Goal: Task Accomplishment & Management: Use online tool/utility

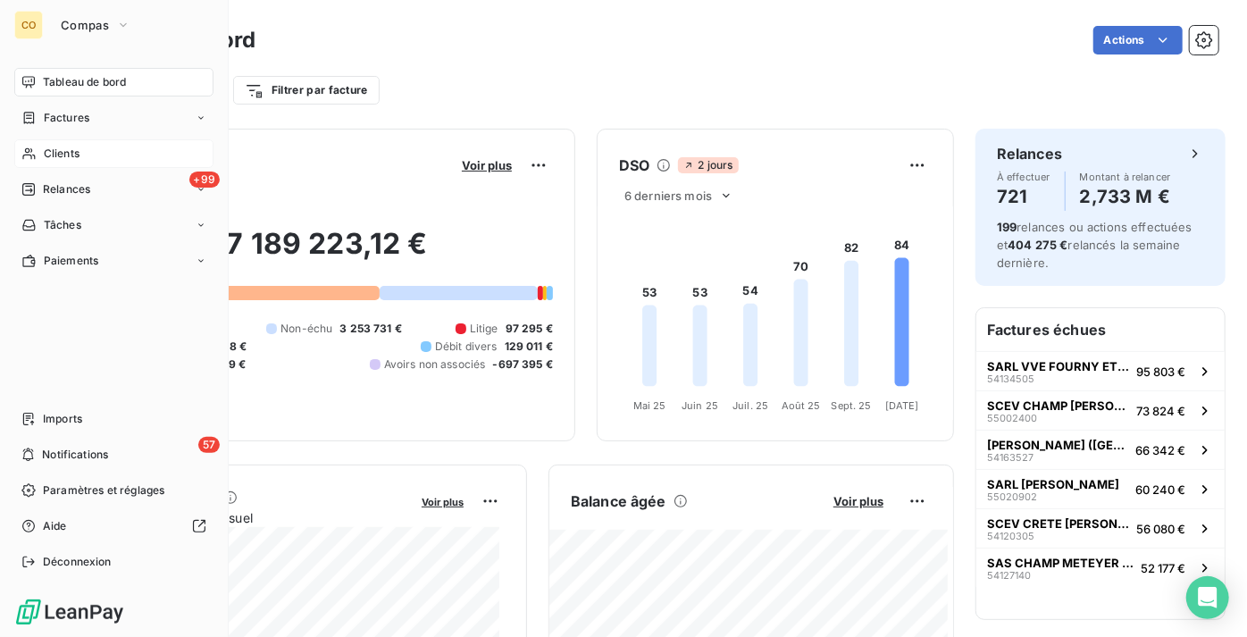
click at [52, 154] on span "Clients" at bounding box center [62, 154] width 36 height 16
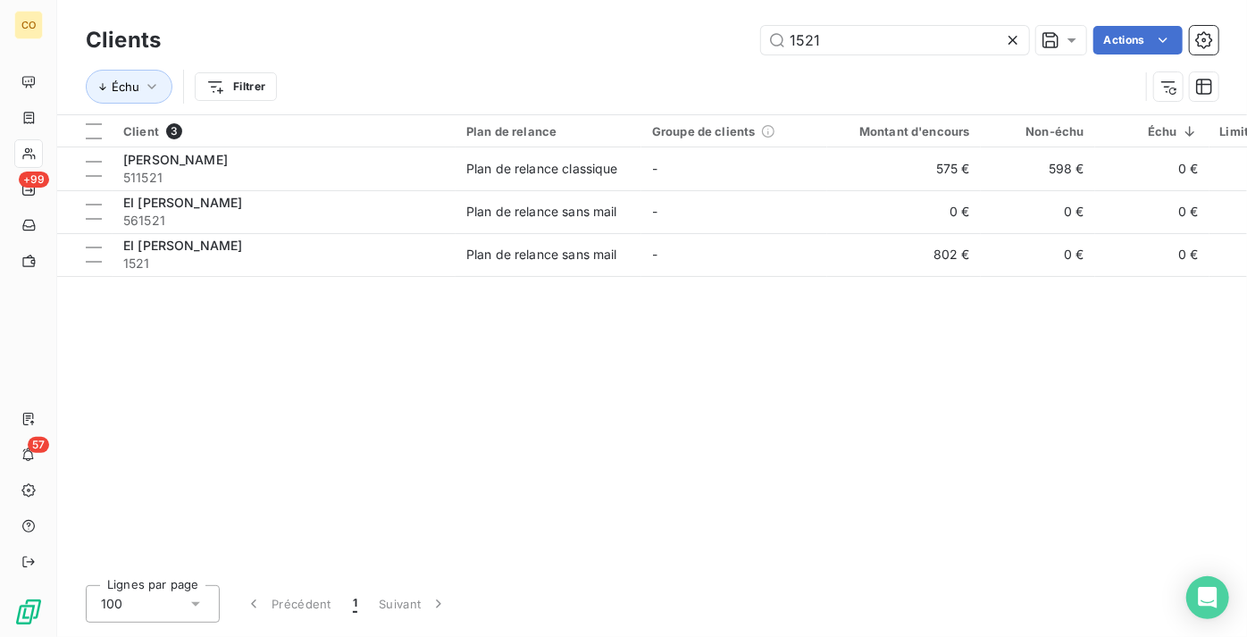
drag, startPoint x: 912, startPoint y: 47, endPoint x: 649, endPoint y: -4, distance: 267.7
click at [649, 0] on html "CO +99 57 Clients 1521 Actions Échu Filtrer Client 3 Plan de relance Groupe de …" at bounding box center [623, 318] width 1247 height 637
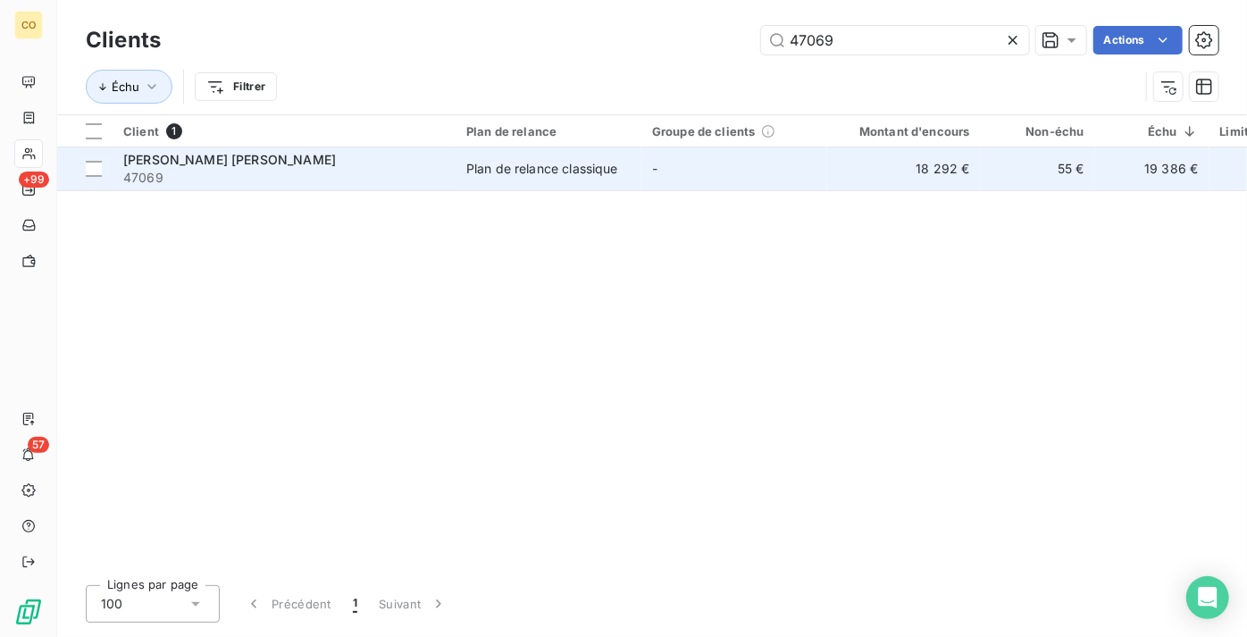
type input "47069"
click at [308, 166] on span "[PERSON_NAME] [PERSON_NAME]" at bounding box center [229, 159] width 213 height 15
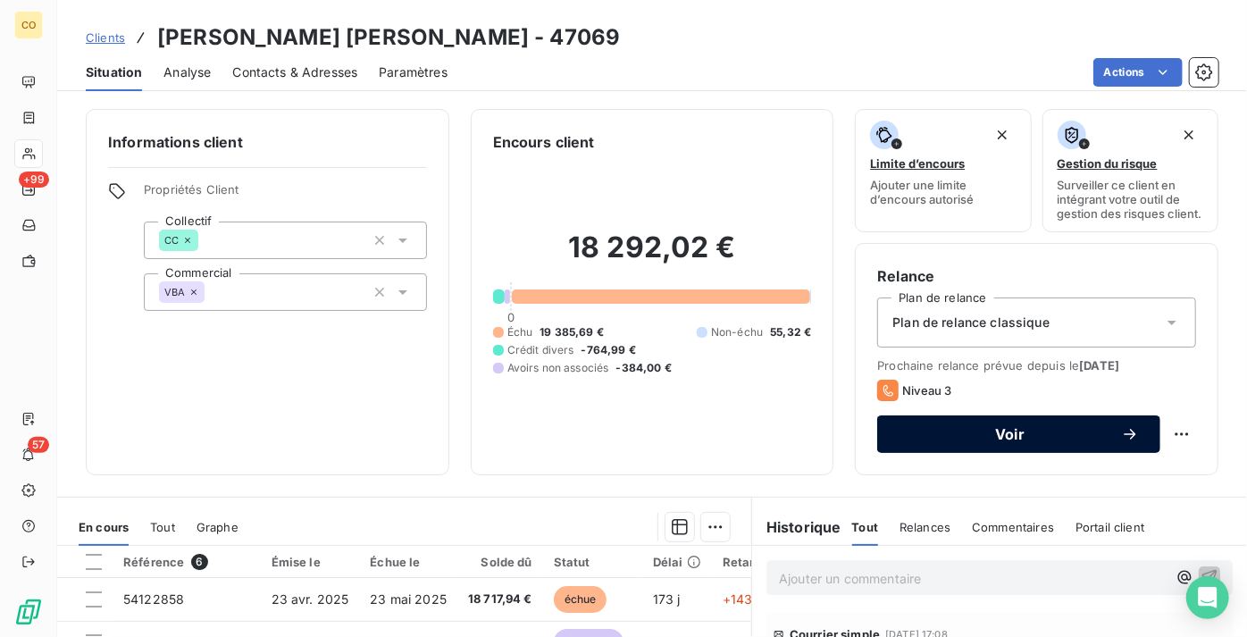
click at [992, 441] on span "Voir" at bounding box center [1010, 434] width 222 height 14
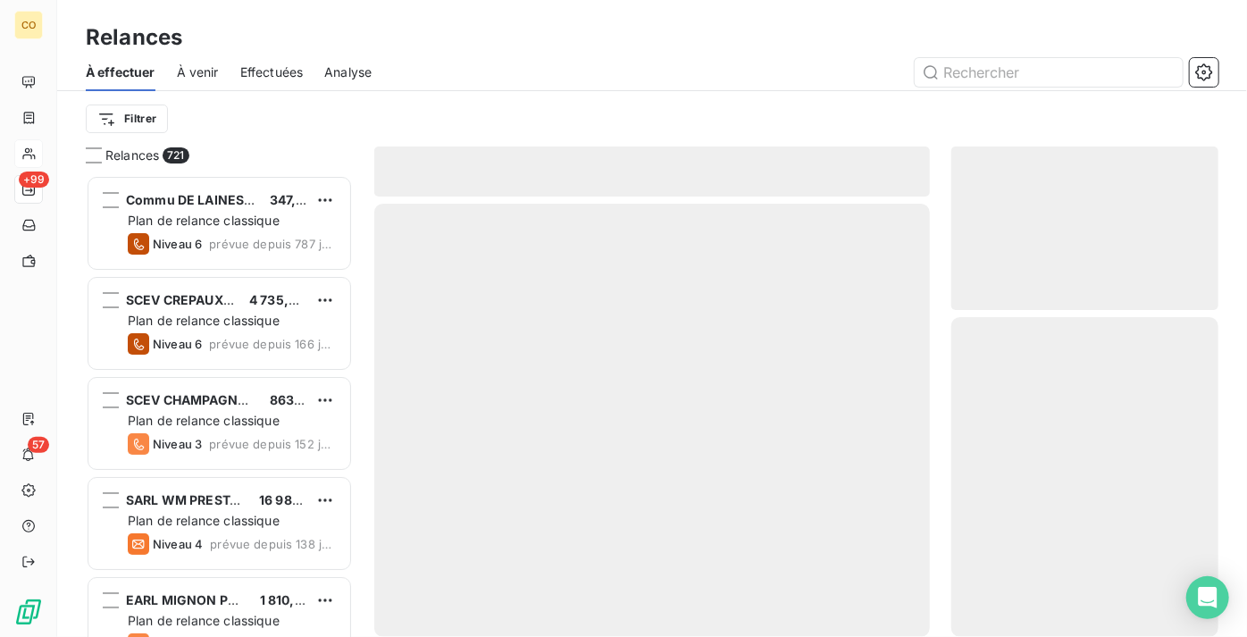
scroll to position [448, 255]
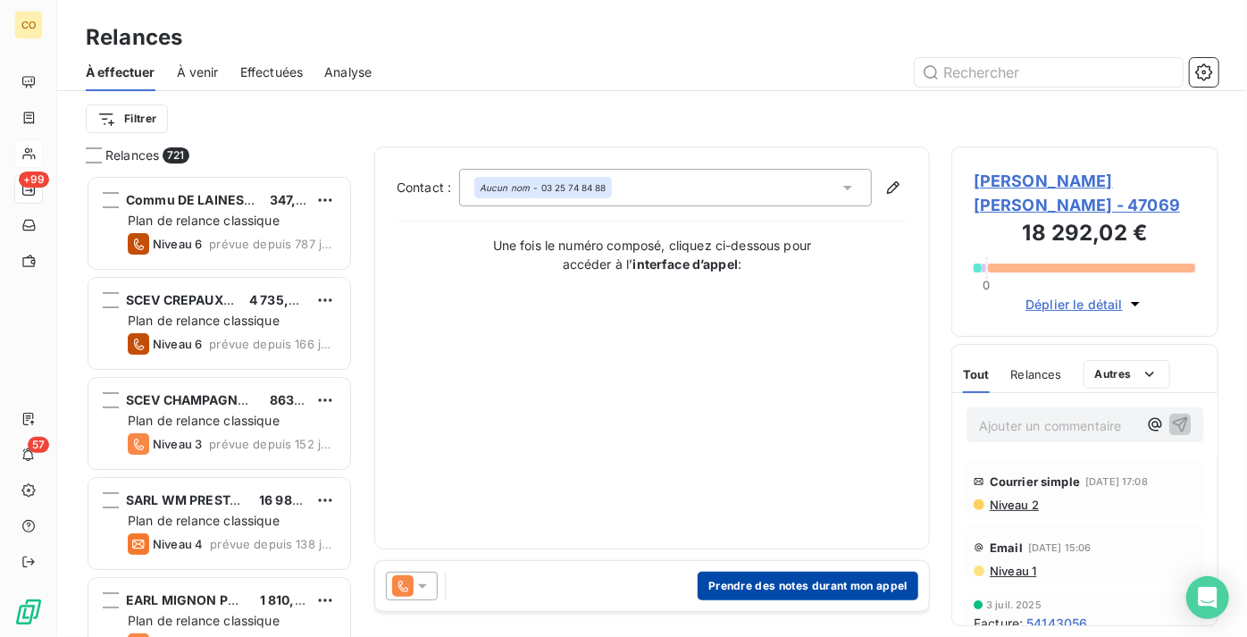
click at [872, 593] on button "Prendre des notes durant mon appel" at bounding box center [808, 586] width 221 height 29
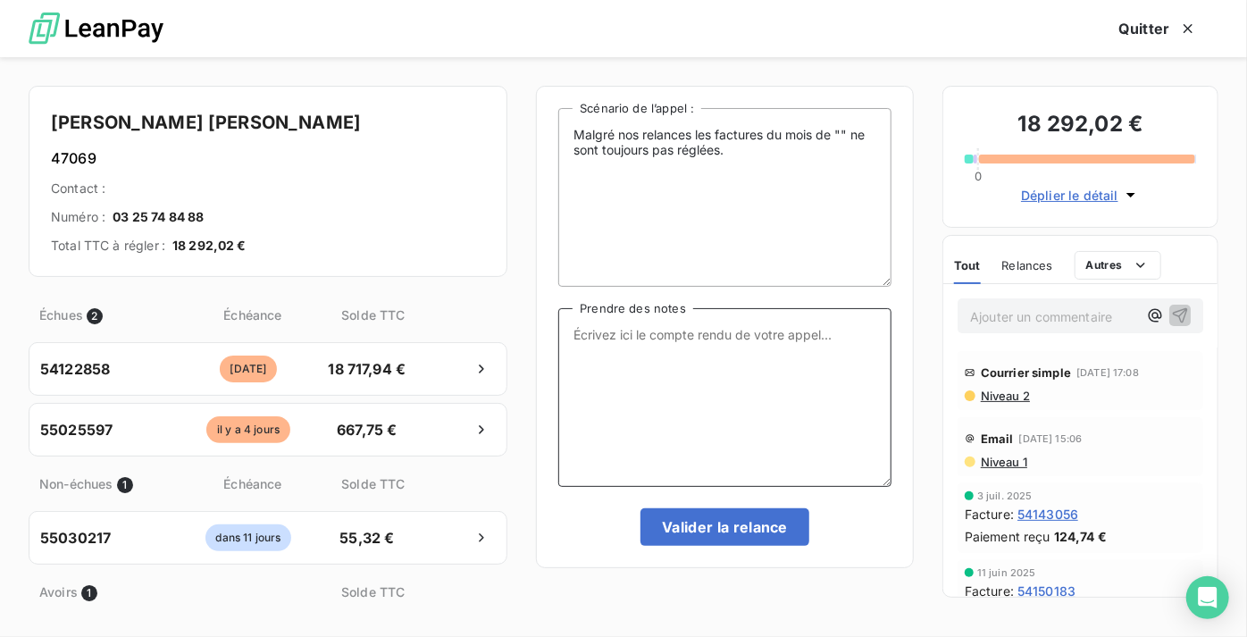
click at [691, 411] on textarea "Prendre des notes" at bounding box center [724, 397] width 333 height 179
paste textarea "Le 13/10 Message"
type textarea "Le 13/10 Message"
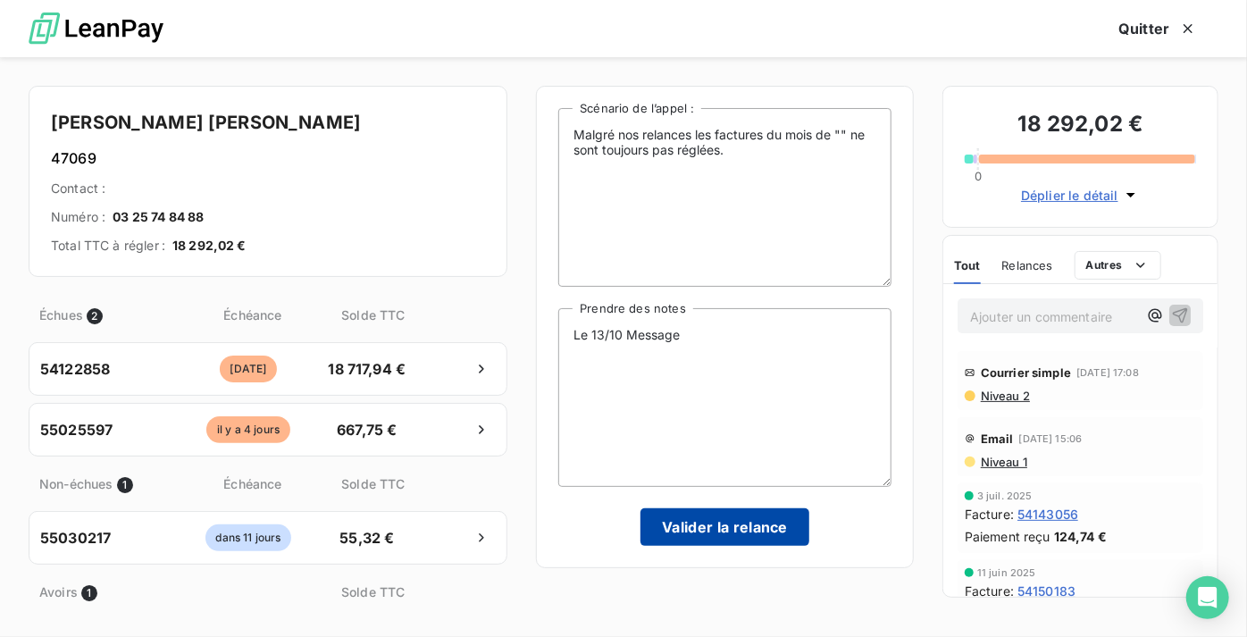
click at [724, 530] on button "Valider la relance" at bounding box center [724, 527] width 169 height 38
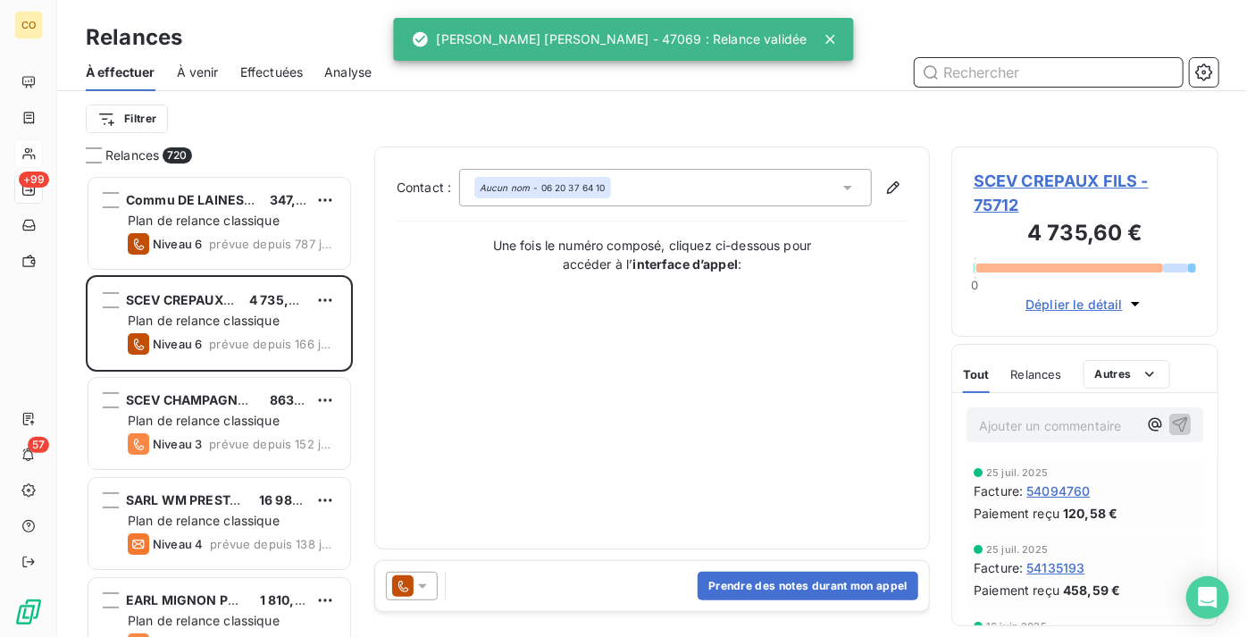
click at [283, 67] on span "Effectuées" at bounding box center [271, 72] width 63 height 18
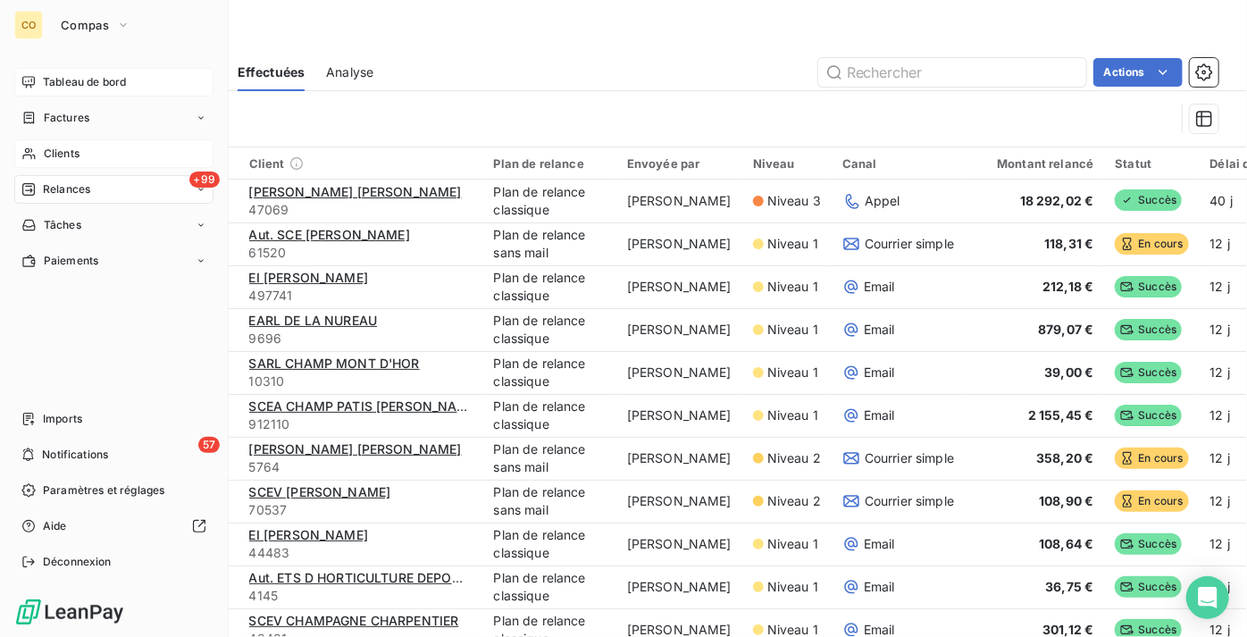
click at [41, 80] on div "Tableau de bord" at bounding box center [113, 82] width 199 height 29
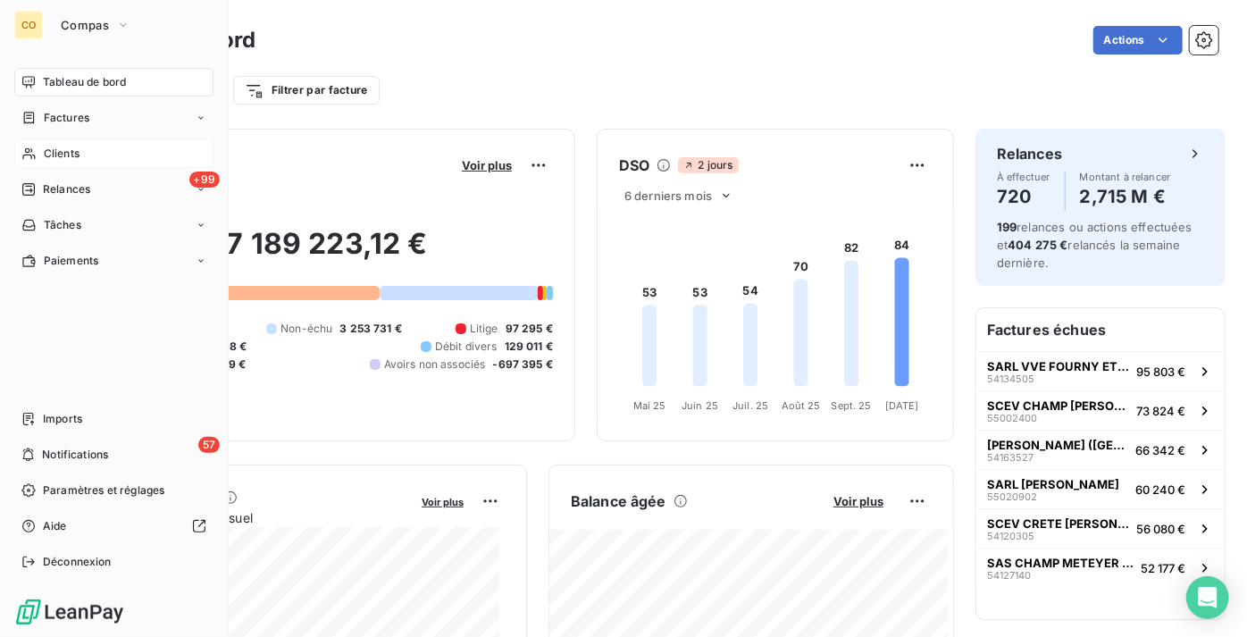
click at [84, 157] on div "Clients" at bounding box center [113, 153] width 199 height 29
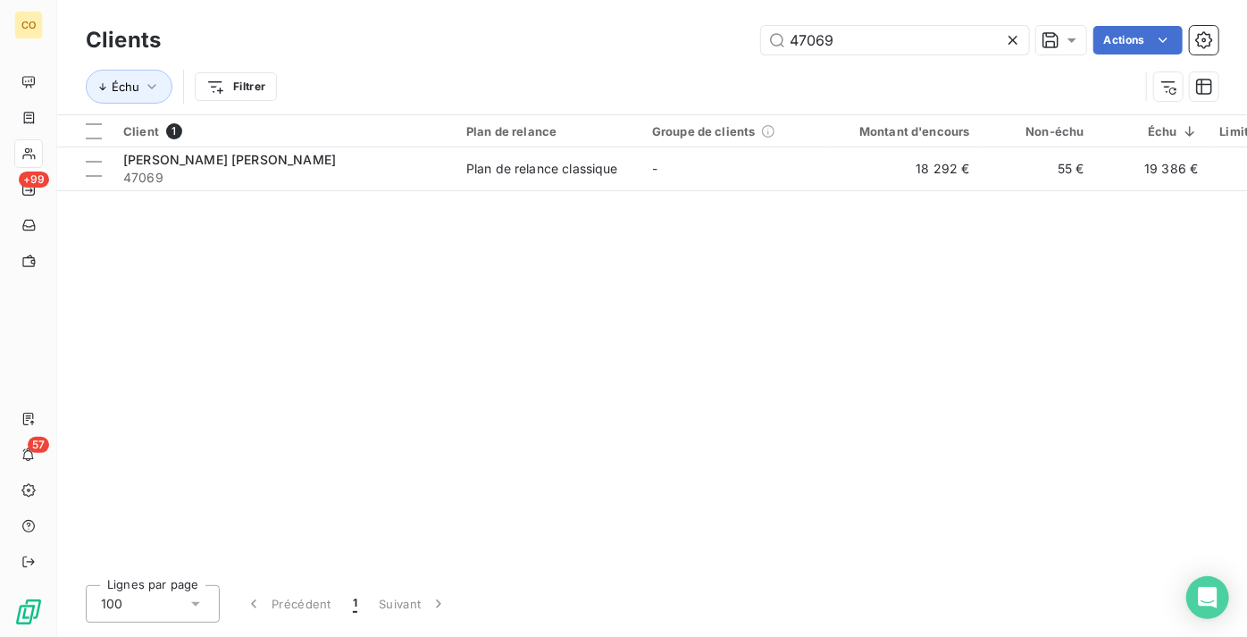
drag, startPoint x: 875, startPoint y: 47, endPoint x: 600, endPoint y: 23, distance: 275.3
click at [600, 23] on div "Clients 47069 Actions" at bounding box center [652, 40] width 1133 height 38
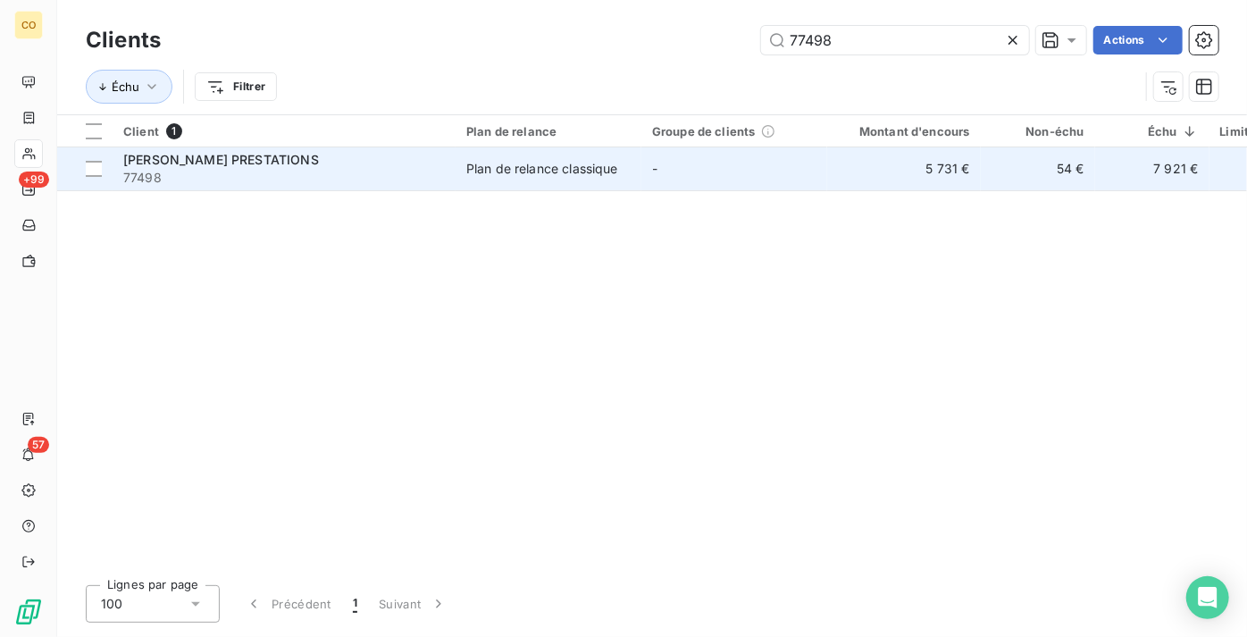
type input "77498"
click at [548, 183] on td "Plan de relance classique" at bounding box center [549, 168] width 186 height 43
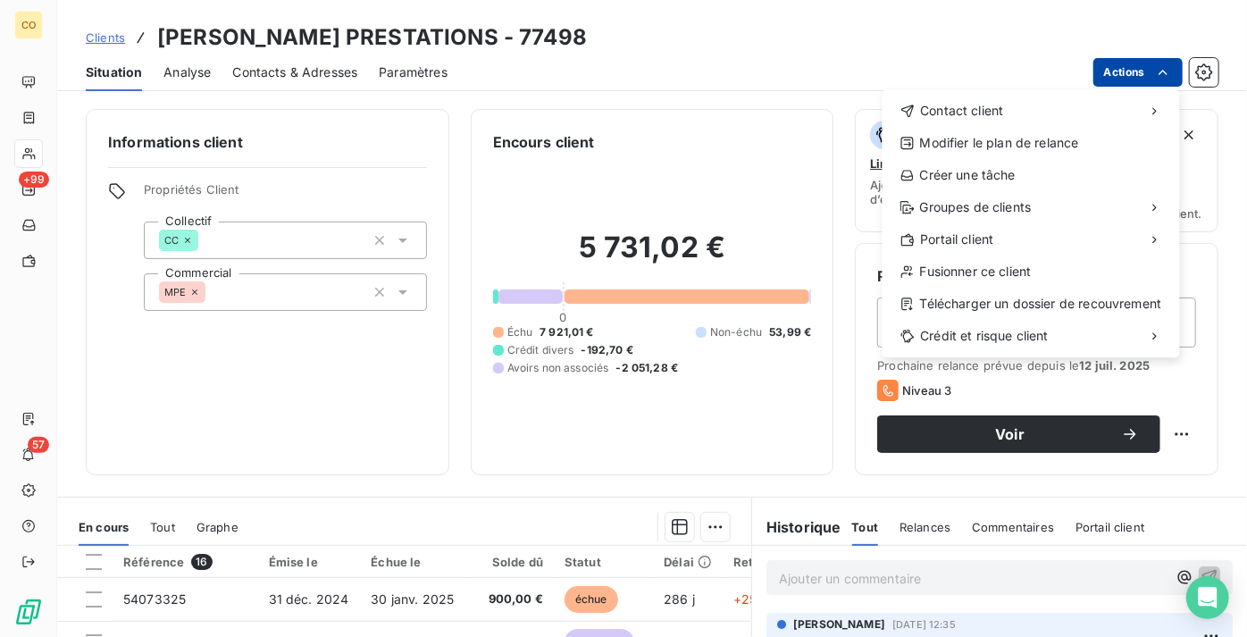
click at [1131, 78] on html "CO +99 57 Clients [PERSON_NAME] PRESTATIONS - 77498 Situation Analyse Contacts …" at bounding box center [623, 318] width 1247 height 637
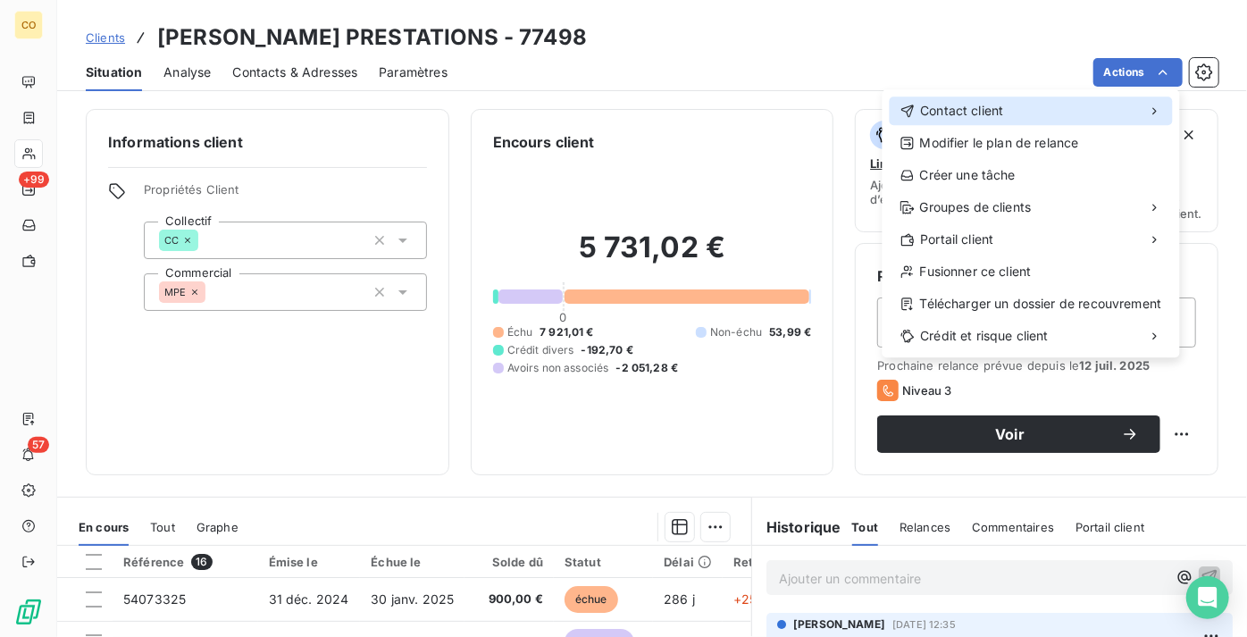
click at [1079, 103] on div "Contact client" at bounding box center [1031, 110] width 283 height 29
click at [983, 114] on span "Contact client" at bounding box center [961, 111] width 83 height 18
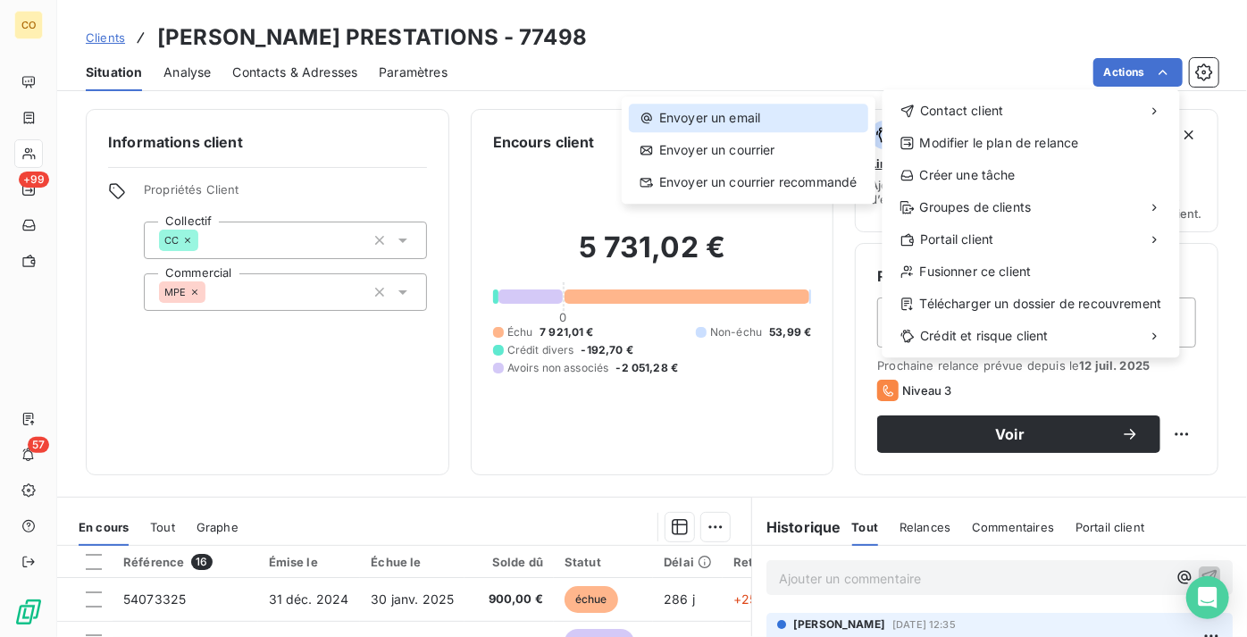
click at [697, 119] on div "Envoyer un email" at bounding box center [748, 118] width 239 height 29
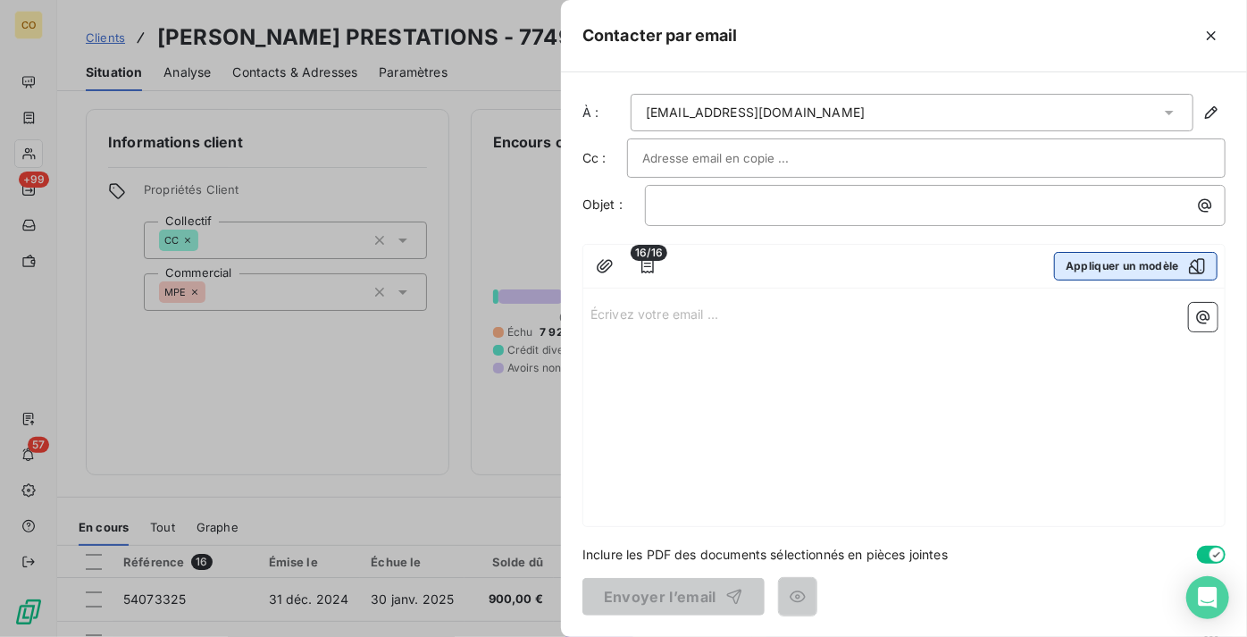
click at [1094, 267] on button "Appliquer un modèle" at bounding box center [1135, 266] width 163 height 29
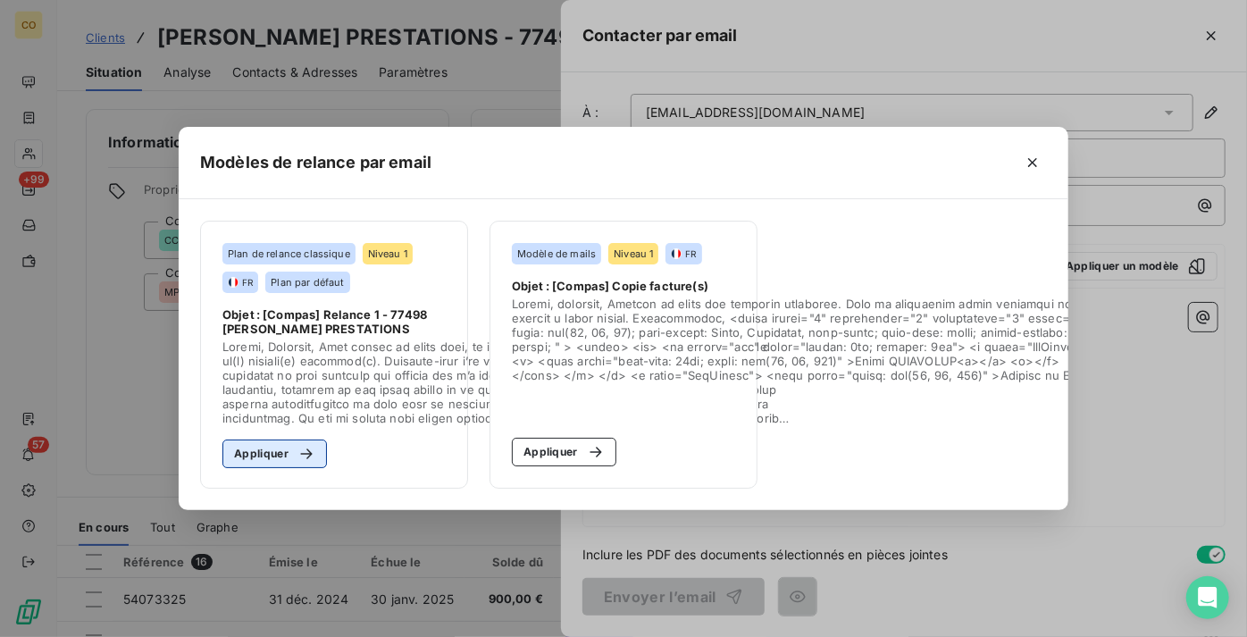
click at [257, 447] on button "Appliquer" at bounding box center [274, 453] width 105 height 29
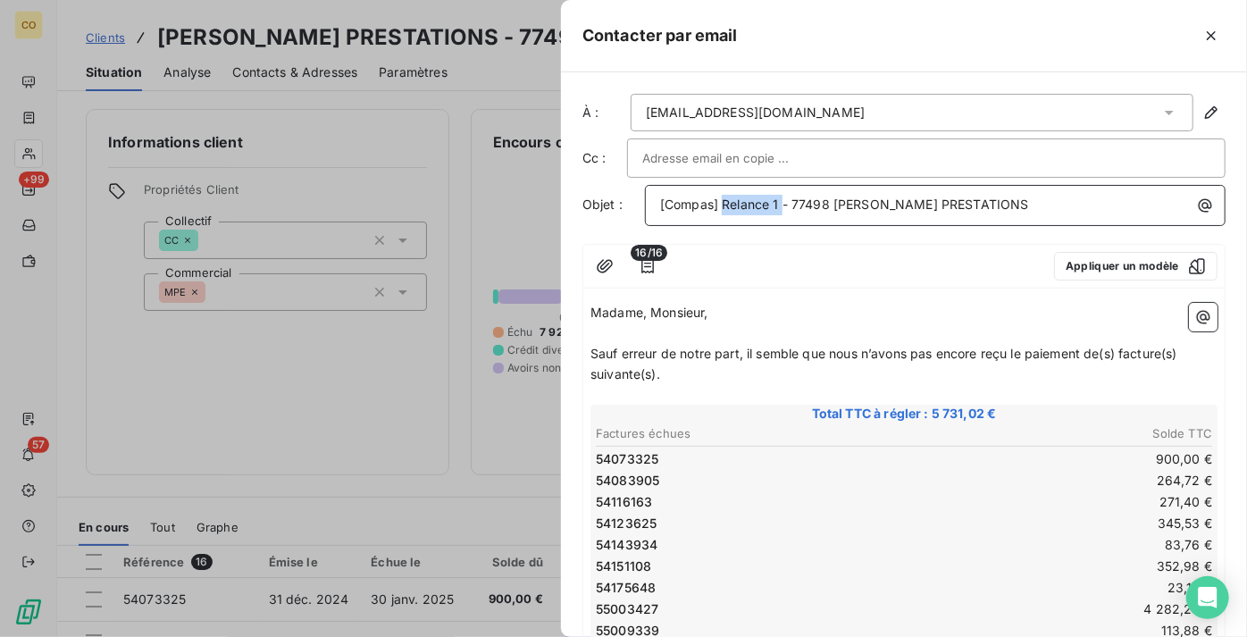
drag, startPoint x: 782, startPoint y: 201, endPoint x: 726, endPoint y: 189, distance: 56.6
click at [726, 191] on div "[Compas] Relance 1 - 77498 [PERSON_NAME] PRESTATIONS" at bounding box center [935, 203] width 568 height 24
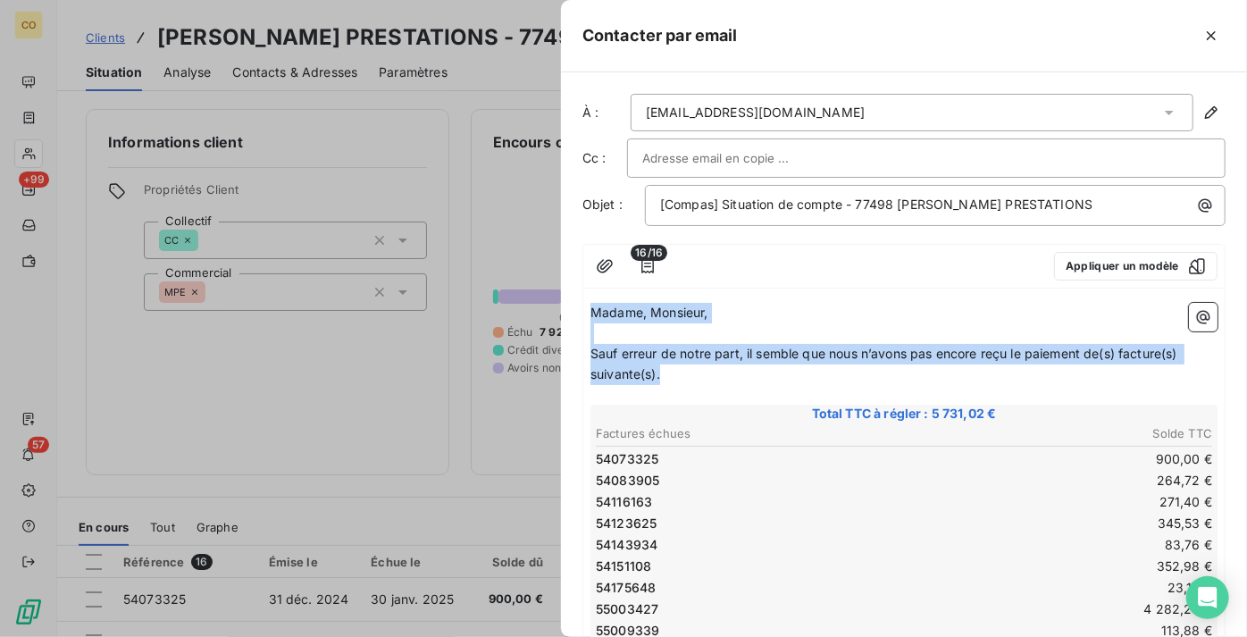
drag, startPoint x: 665, startPoint y: 374, endPoint x: 293, endPoint y: 121, distance: 450.2
click at [293, 636] on div "Contacter par email À : [EMAIL_ADDRESS][DOMAIN_NAME] Cc : Objet : [Compas] Situ…" at bounding box center [623, 637] width 1247 height 0
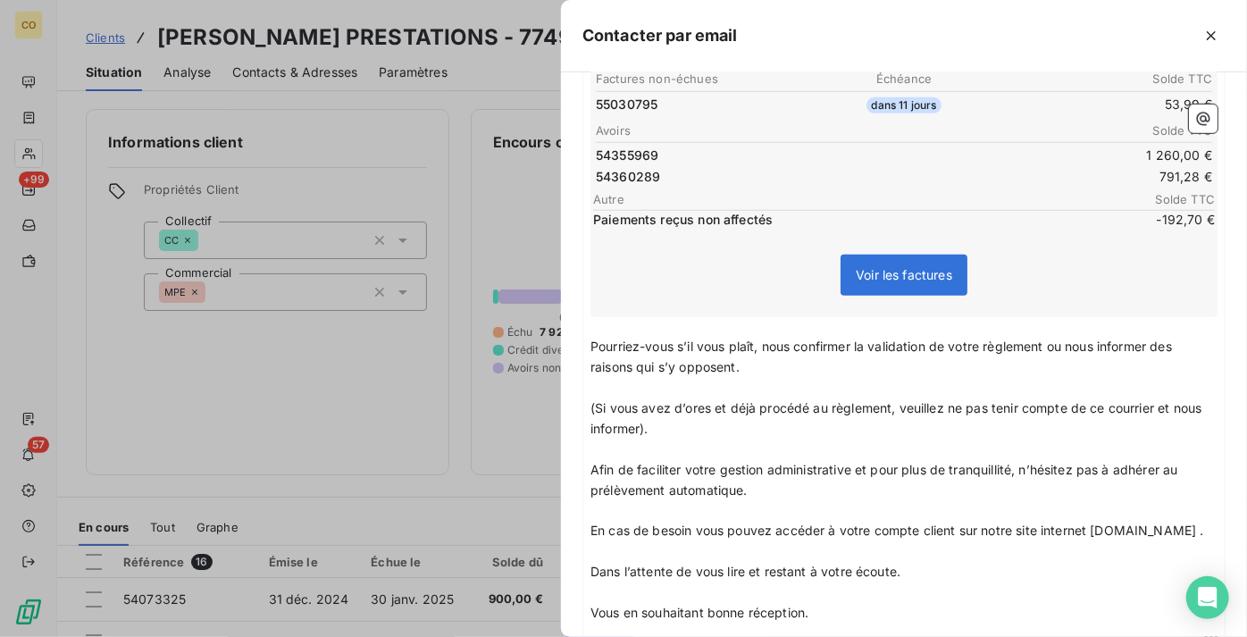
scroll to position [649, 0]
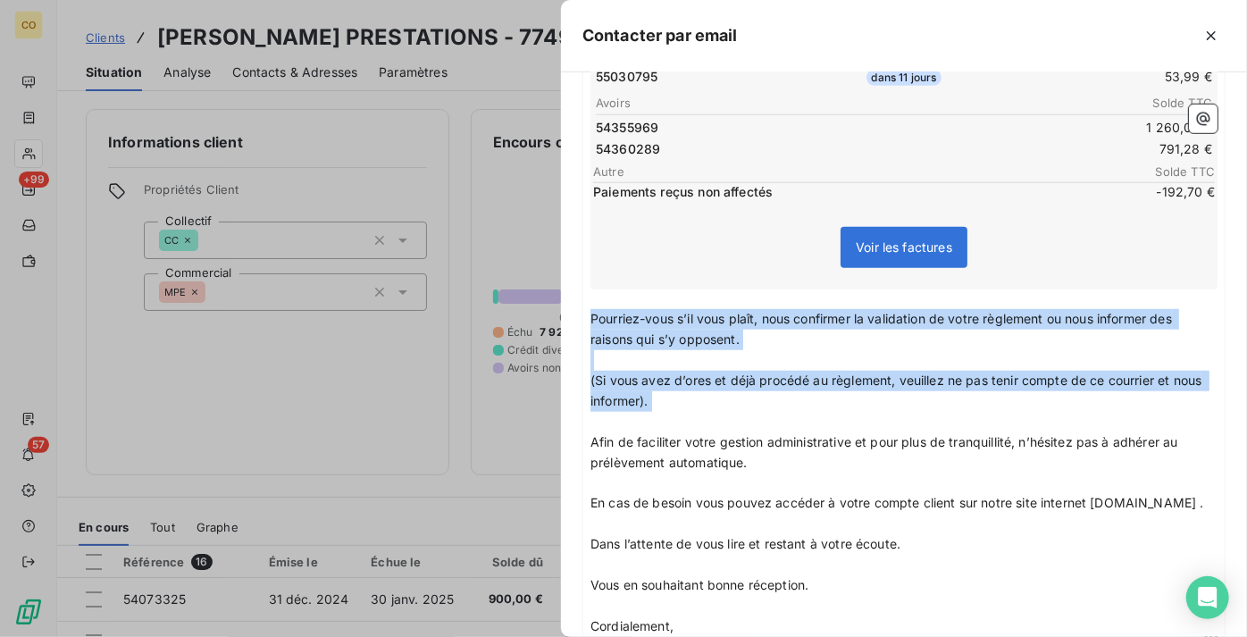
drag, startPoint x: 592, startPoint y: 304, endPoint x: 803, endPoint y: 415, distance: 238.6
click at [803, 415] on div "Bonjour, ﻿ Veuillez trouver ci-dessous la situation de votre compte à ce jour :…" at bounding box center [903, 253] width 627 height 1201
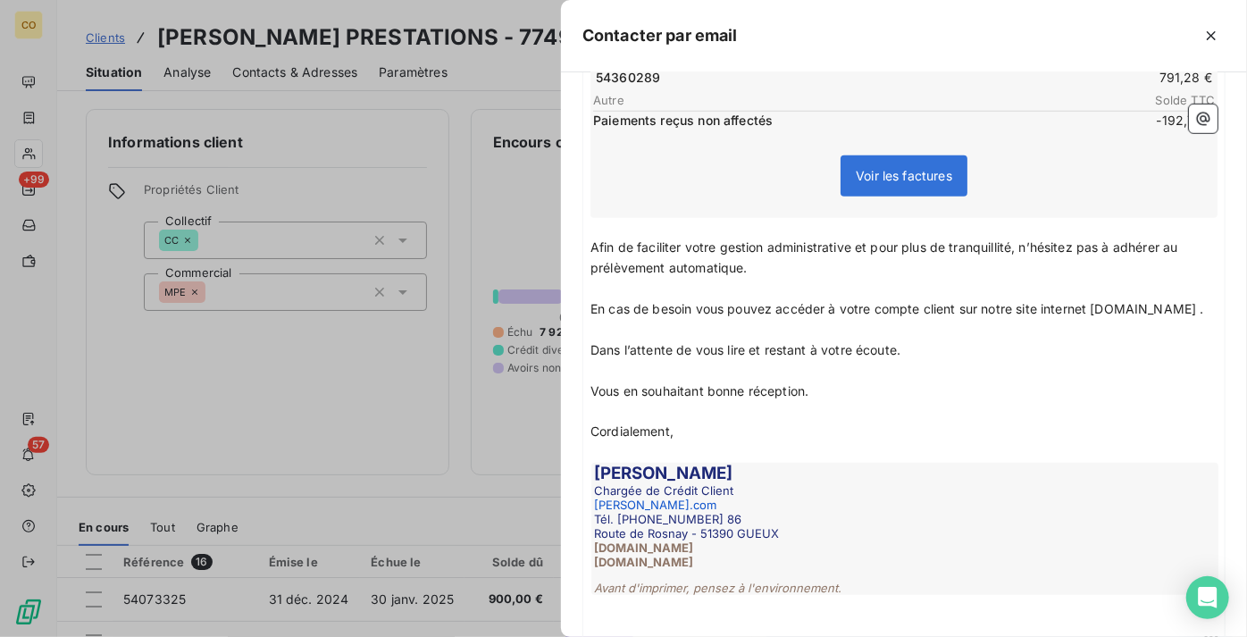
scroll to position [845, 0]
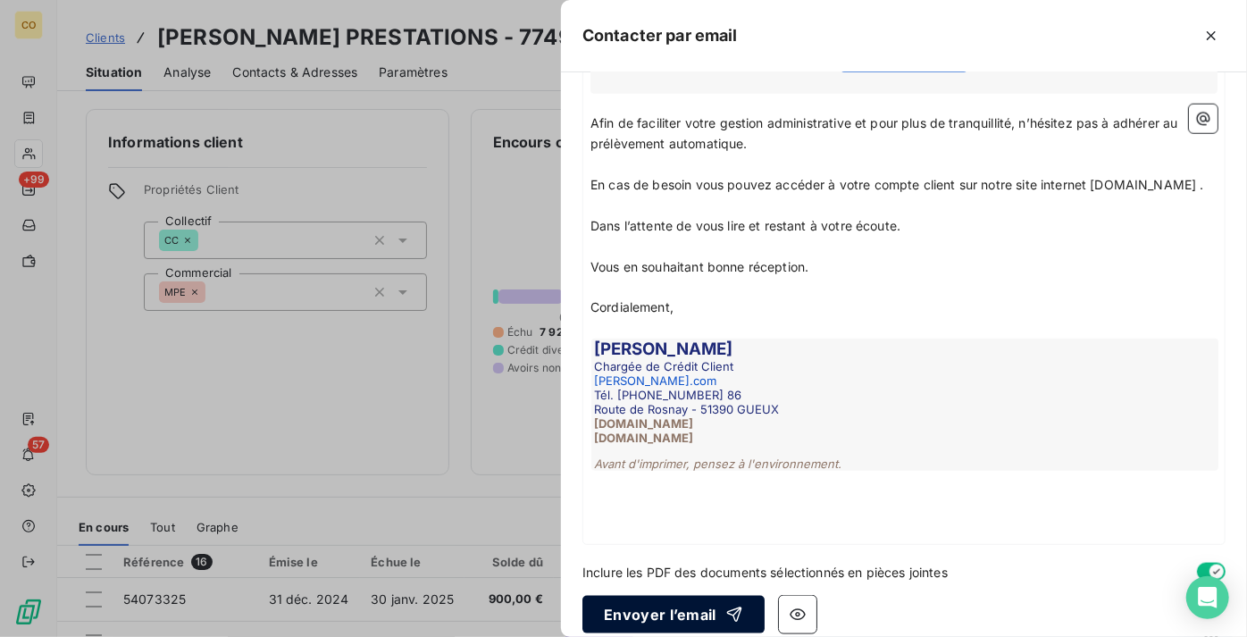
click at [702, 598] on button "Envoyer l’email" at bounding box center [673, 615] width 182 height 38
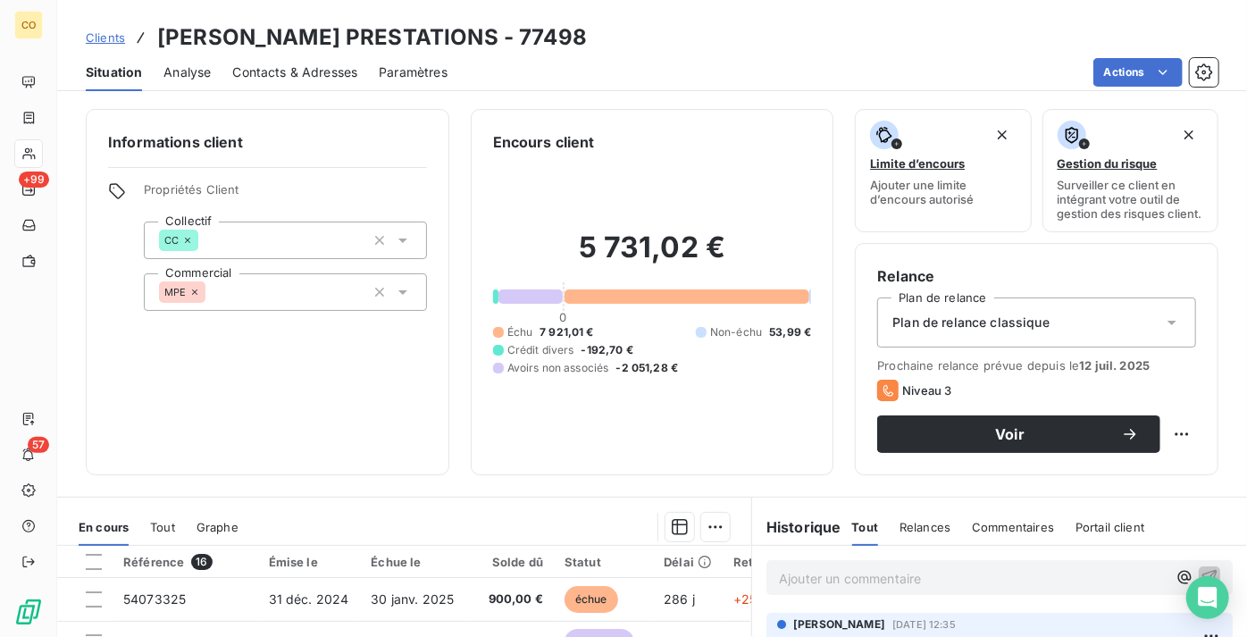
click at [1212, 375] on div "Informations client Propriétés Client Collectif CC Commercial MPE Encours clien…" at bounding box center [652, 292] width 1190 height 366
click at [1024, 439] on div "Voir" at bounding box center [1019, 434] width 240 height 18
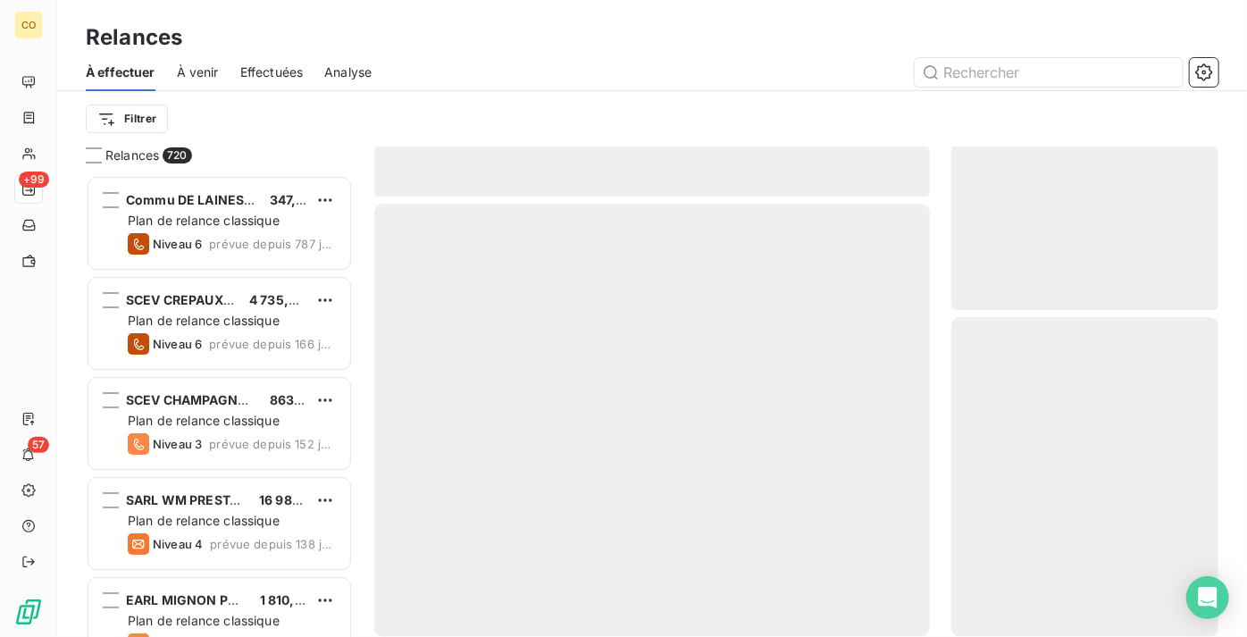
scroll to position [448, 255]
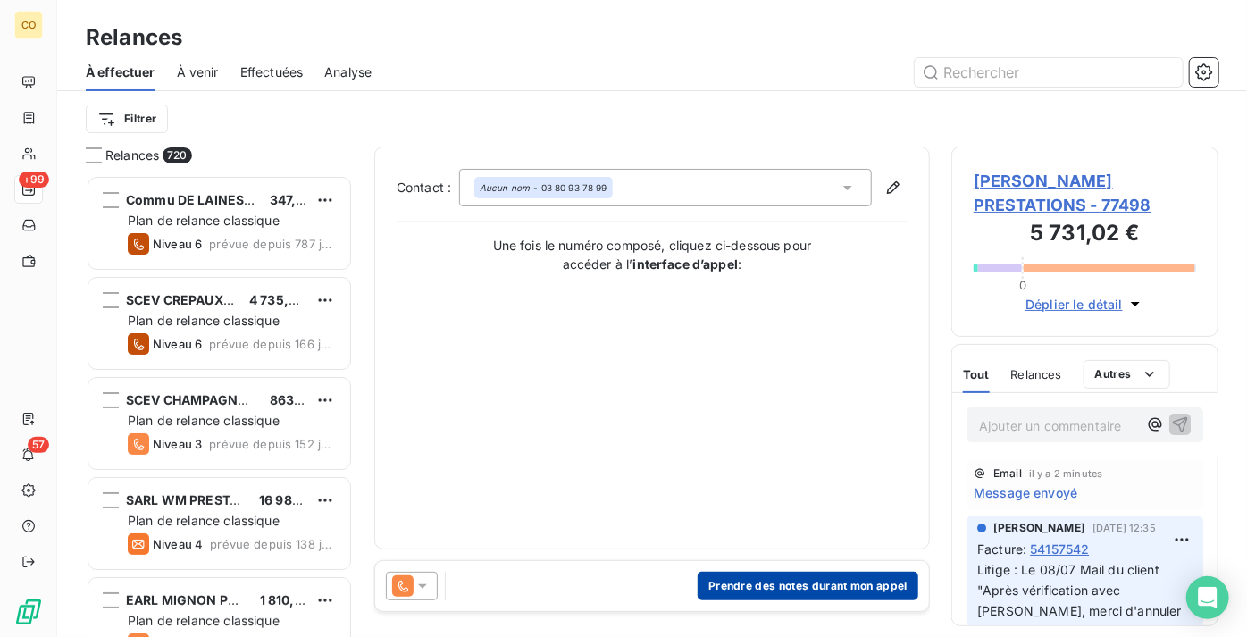
click at [781, 589] on button "Prendre des notes durant mon appel" at bounding box center [808, 586] width 221 height 29
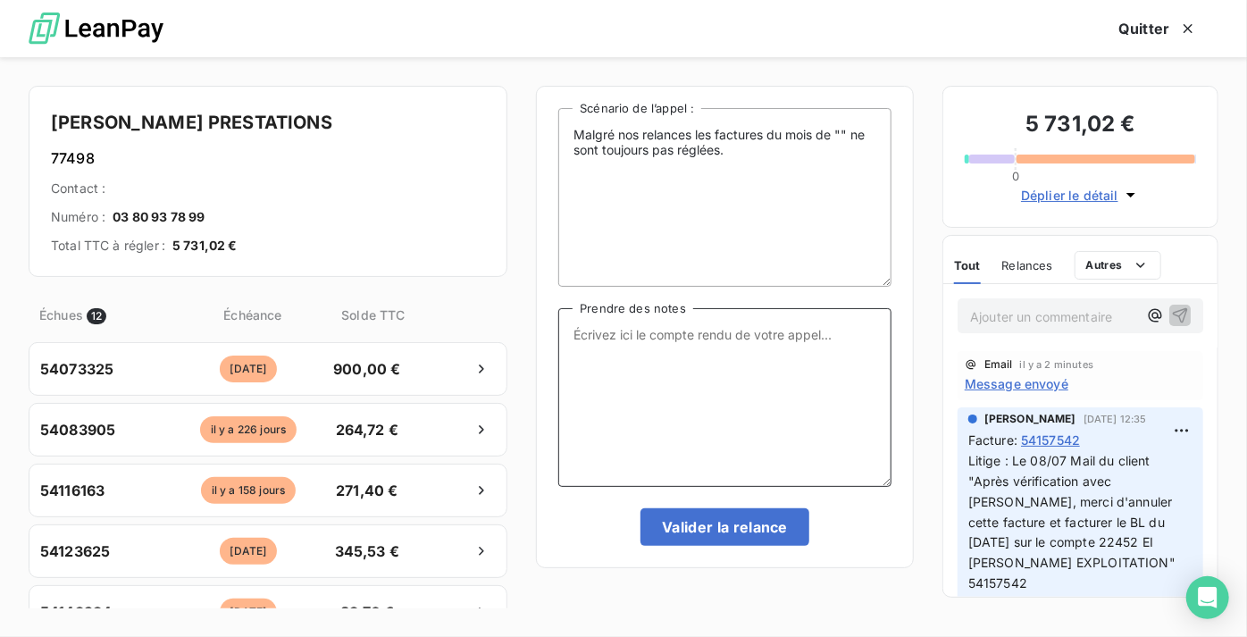
click at [658, 400] on textarea "Prendre des notes" at bounding box center [724, 397] width 333 height 179
type textarea "l"
drag, startPoint x: 793, startPoint y: 390, endPoint x: 158, endPoint y: 19, distance: 735.8
click at [159, 19] on div "Quitter SARL [PERSON_NAME] PRESTATIONS 77498 Contact : Numéro : [PHONE_NUMBER] …" at bounding box center [623, 318] width 1247 height 637
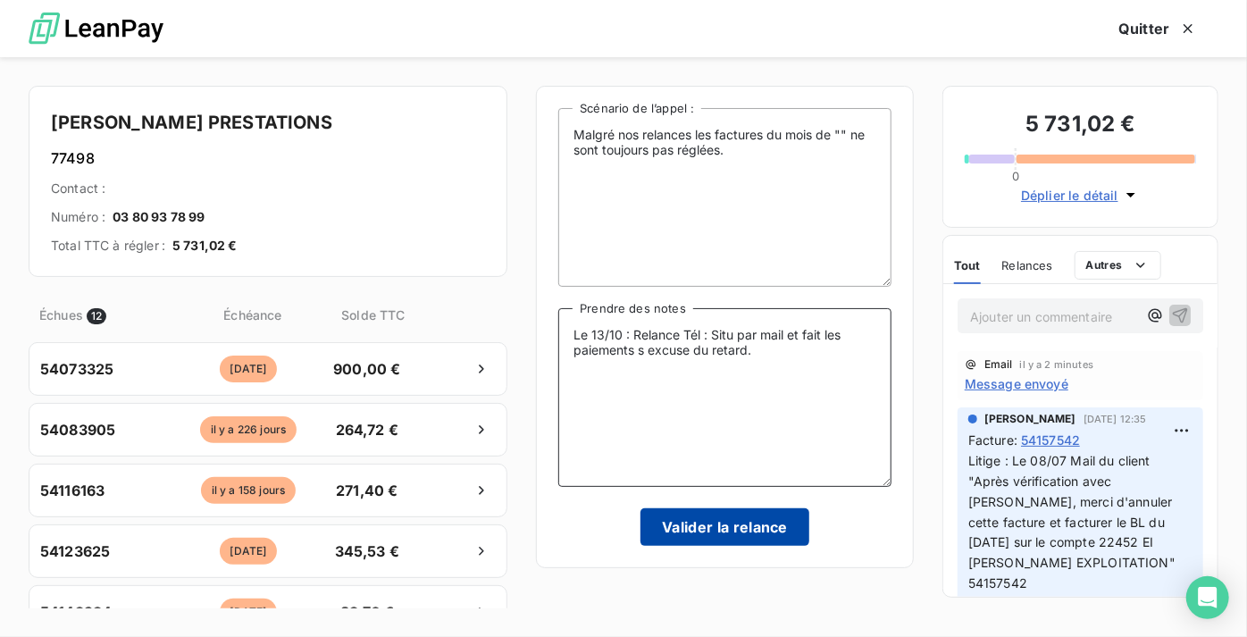
type textarea "Le 13/10 : Relance Tél : Situ par mail et fait les paiements s excuse du retard."
click at [750, 533] on button "Valider la relance" at bounding box center [724, 527] width 169 height 38
